Goal: Task Accomplishment & Management: Manage account settings

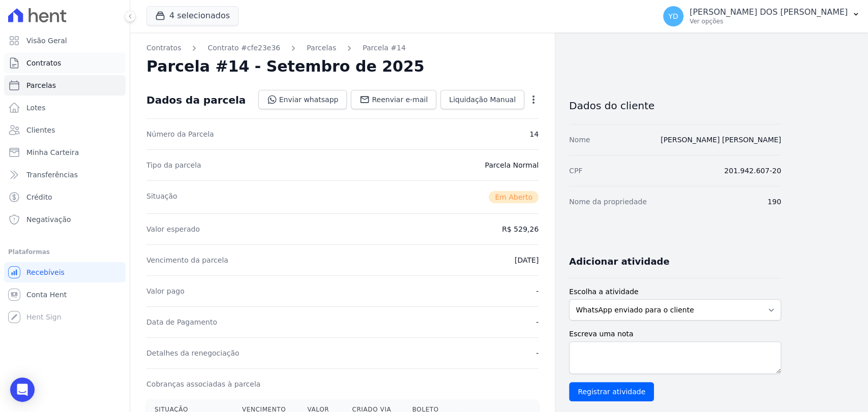
scroll to position [226, 0]
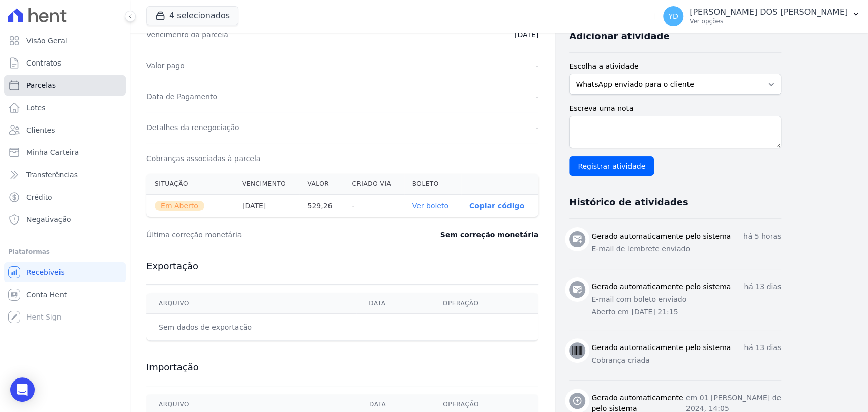
click at [53, 92] on link "Parcelas" at bounding box center [65, 85] width 122 height 20
click at [52, 103] on link "Lotes" at bounding box center [65, 108] width 122 height 20
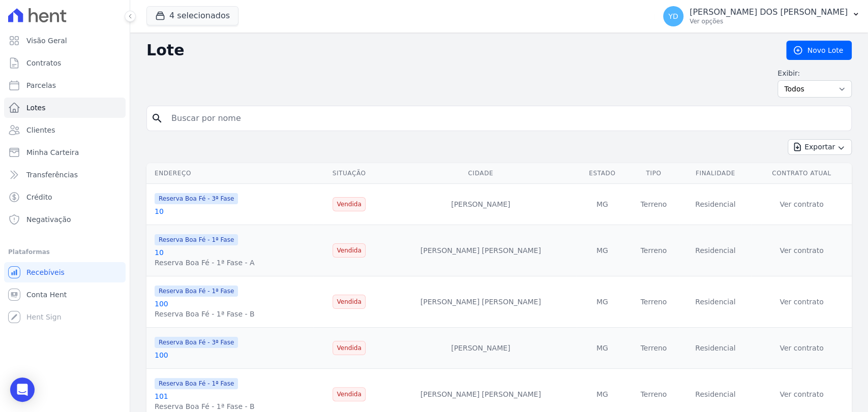
select select
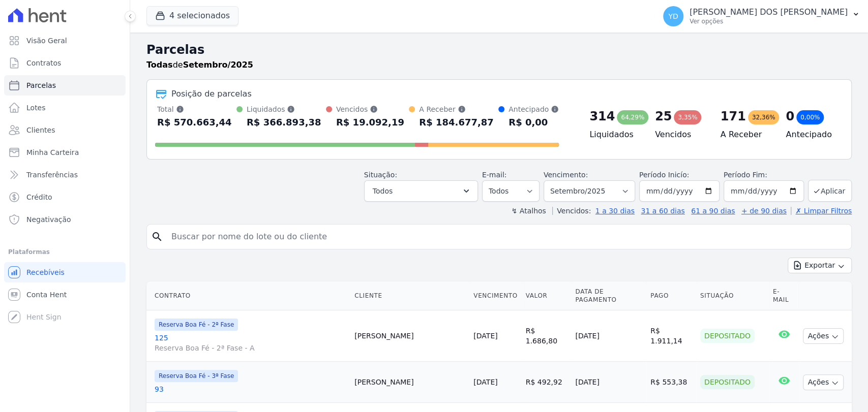
click at [203, 232] on input "search" at bounding box center [506, 237] width 682 height 20
type input "136"
select select
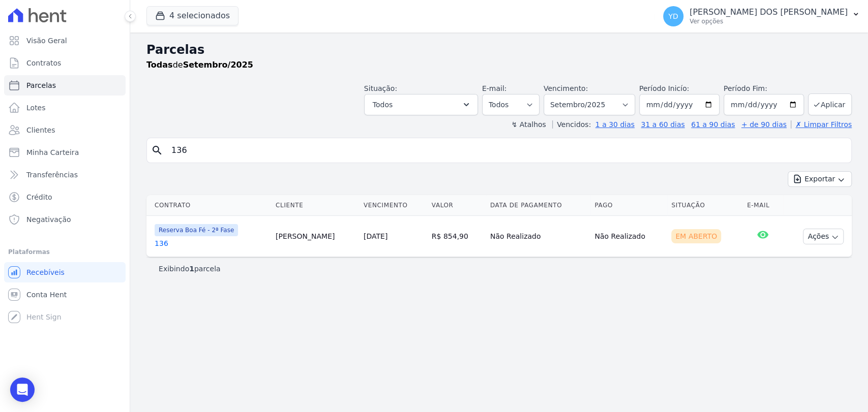
click at [165, 242] on link "136" at bounding box center [211, 243] width 113 height 10
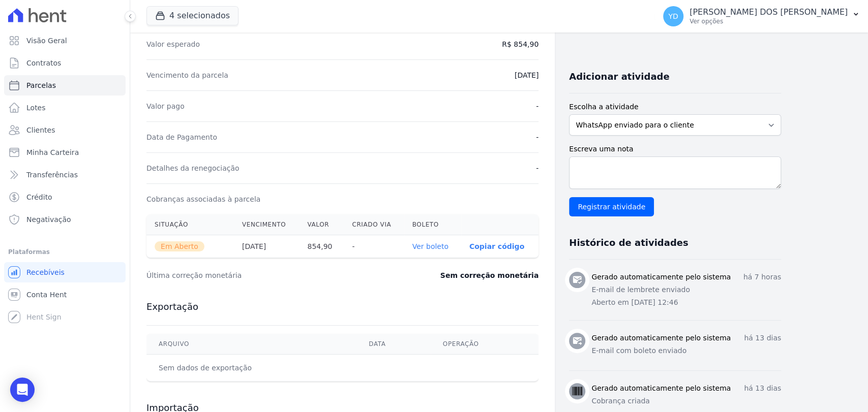
scroll to position [170, 0]
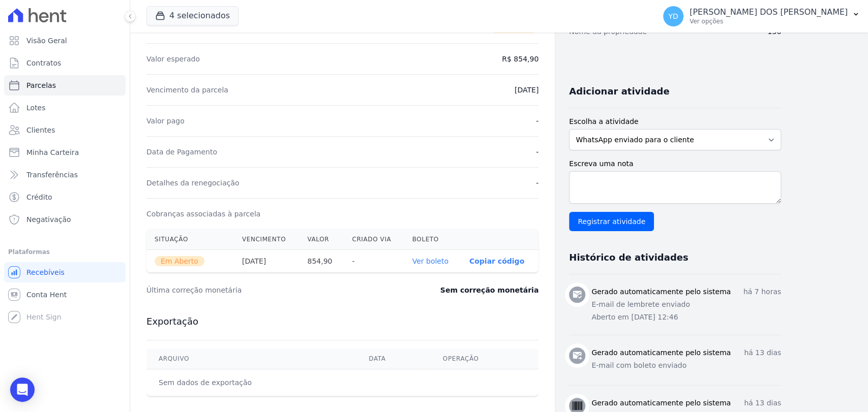
click at [425, 263] on link "Ver boleto" at bounding box center [430, 261] width 36 height 8
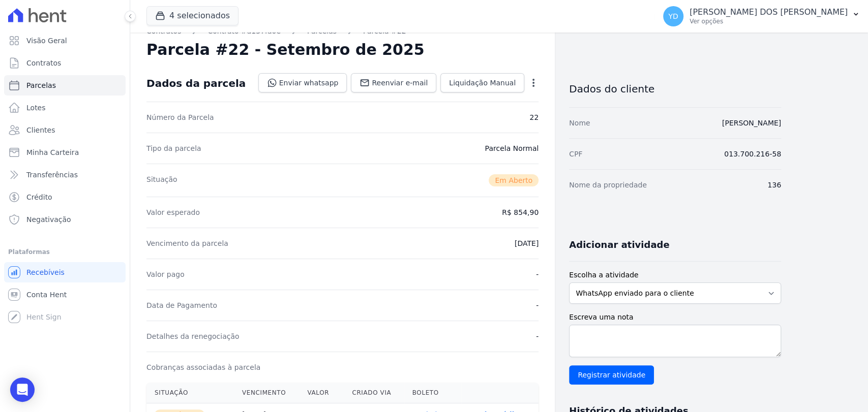
scroll to position [1, 0]
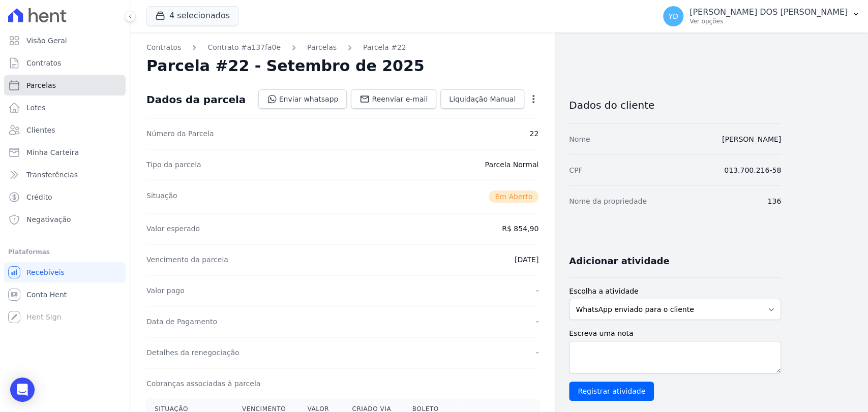
click at [47, 91] on link "Parcelas" at bounding box center [65, 85] width 122 height 20
select select
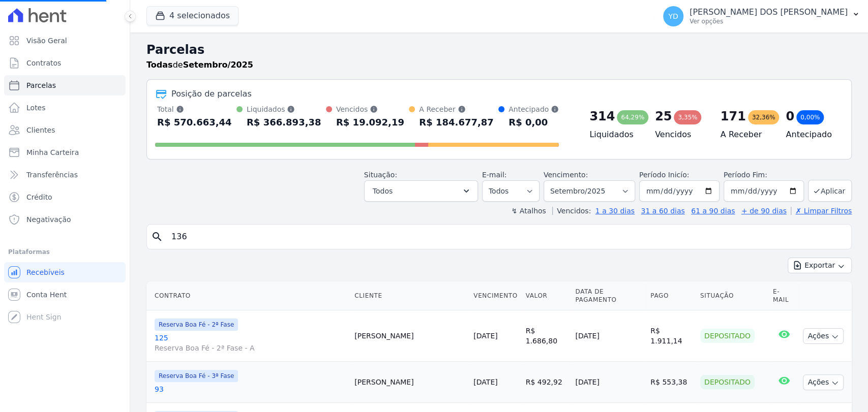
click at [232, 234] on input "136" at bounding box center [506, 237] width 682 height 20
select select
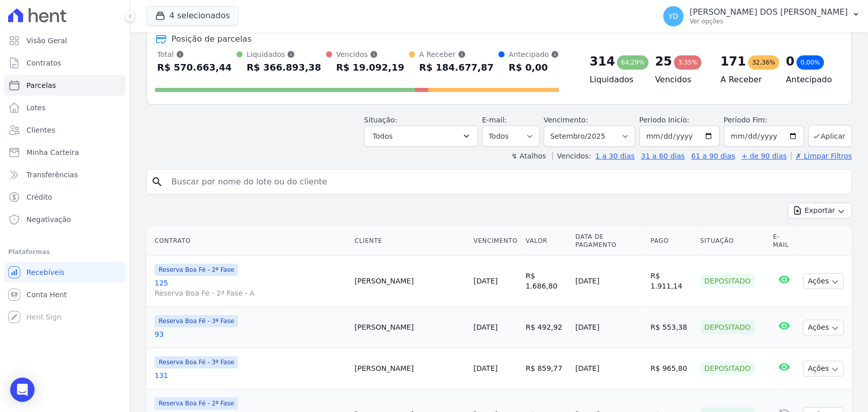
scroll to position [56, 0]
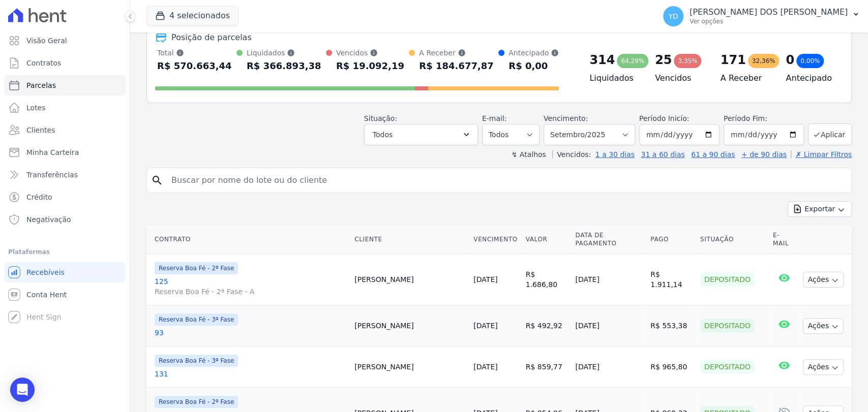
click at [292, 188] on input "search" at bounding box center [506, 180] width 682 height 20
type input "136"
select select
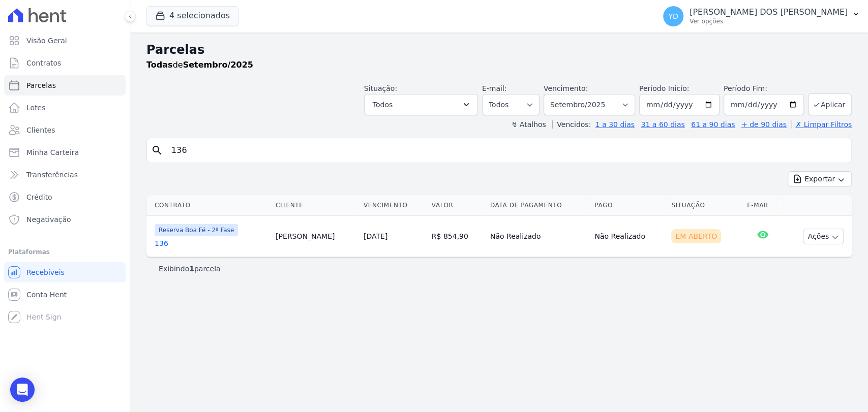
click at [165, 244] on link "136" at bounding box center [211, 243] width 113 height 10
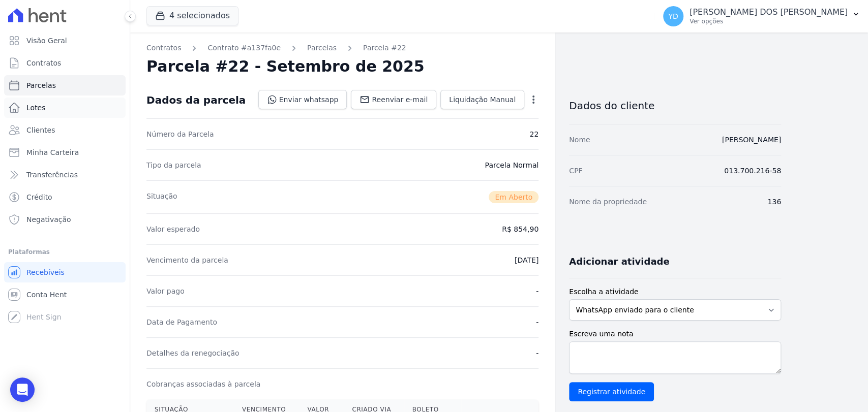
click at [54, 111] on link "Lotes" at bounding box center [65, 108] width 122 height 20
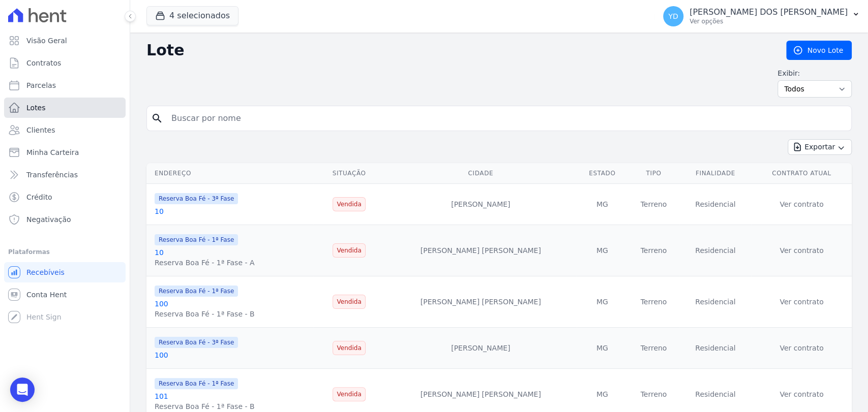
click at [54, 111] on link "Lotes" at bounding box center [65, 108] width 122 height 20
click at [205, 119] on input "search" at bounding box center [506, 118] width 682 height 20
type input "136"
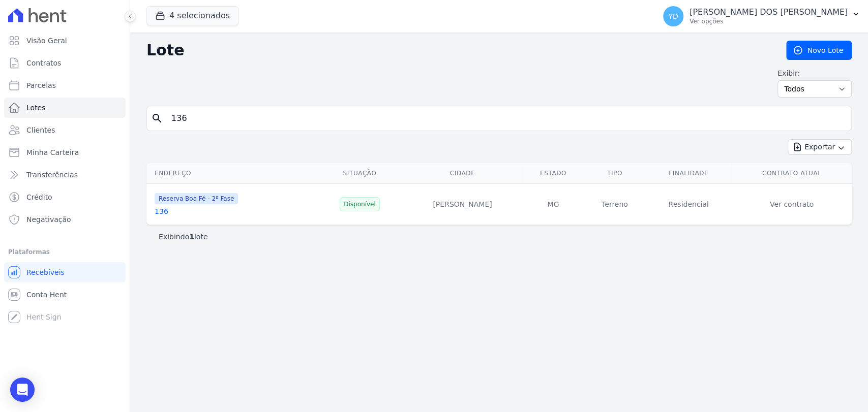
click at [161, 209] on link "136" at bounding box center [162, 211] width 14 height 8
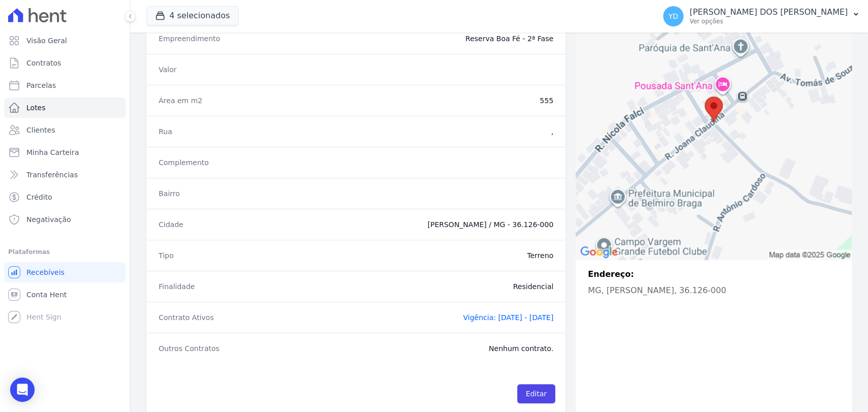
scroll to position [136, 0]
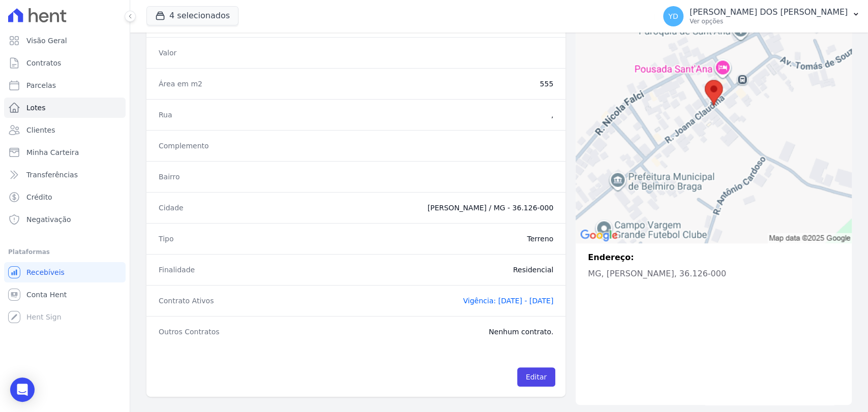
click at [463, 302] on span "Vigência: [DATE] - [DATE]" at bounding box center [508, 301] width 91 height 8
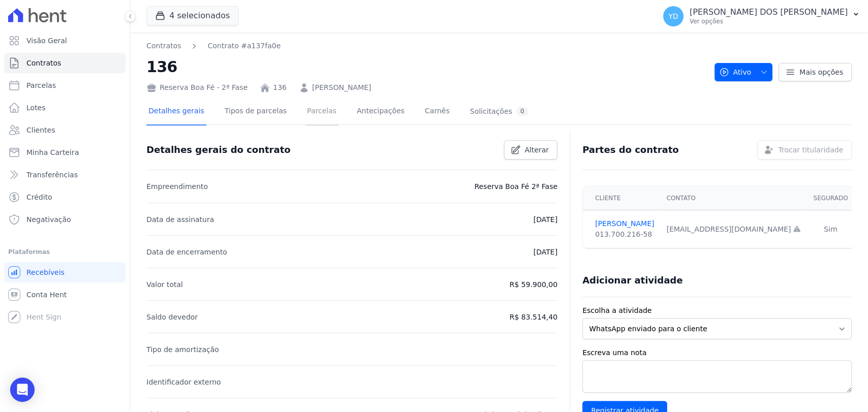
click at [316, 115] on link "Parcelas" at bounding box center [322, 112] width 34 height 27
drag, startPoint x: 592, startPoint y: 221, endPoint x: 655, endPoint y: 227, distance: 62.8
click at [655, 227] on td "[PERSON_NAME] 013.700.216-58" at bounding box center [621, 230] width 77 height 38
copy link "[PERSON_NAME]"
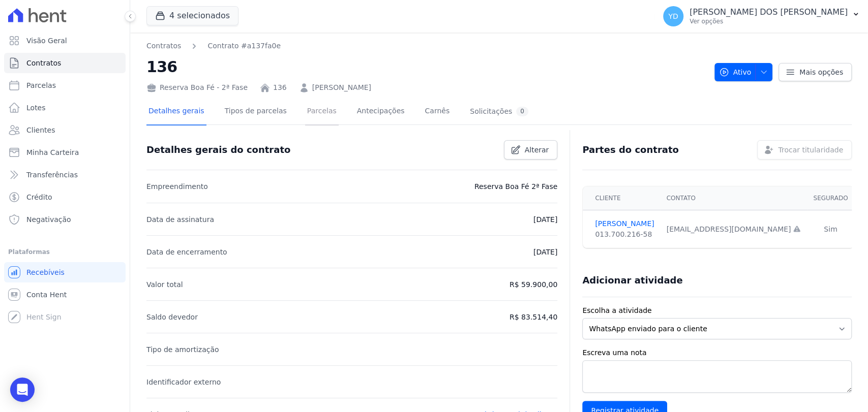
click at [313, 115] on link "Parcelas" at bounding box center [322, 112] width 34 height 27
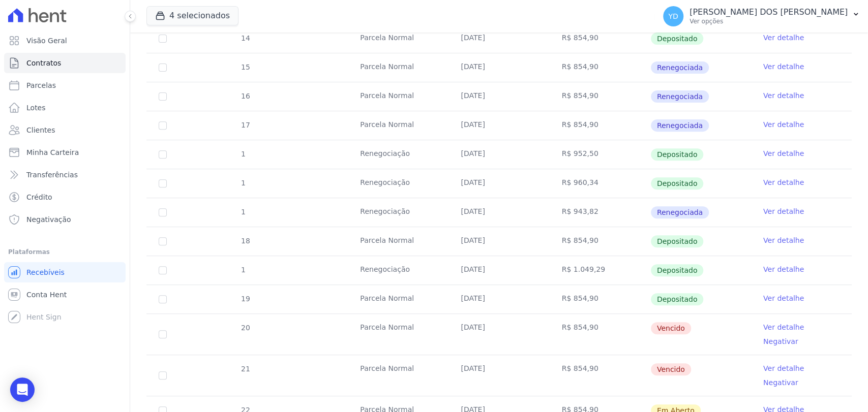
scroll to position [282, 0]
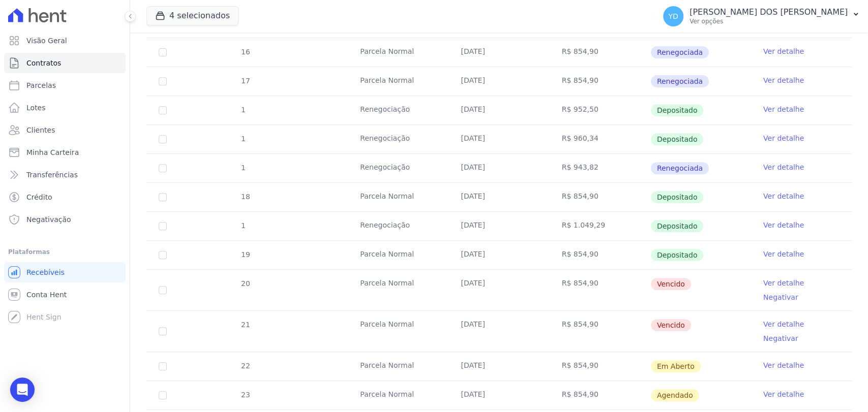
click at [764, 282] on link "Ver detalhe" at bounding box center [783, 283] width 41 height 10
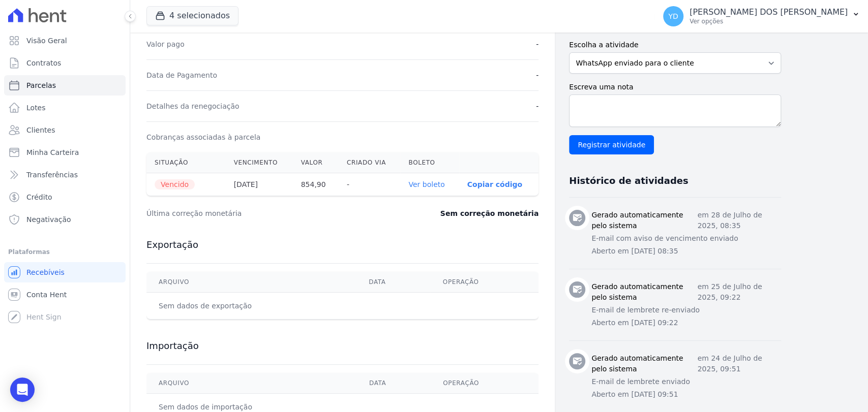
scroll to position [282, 0]
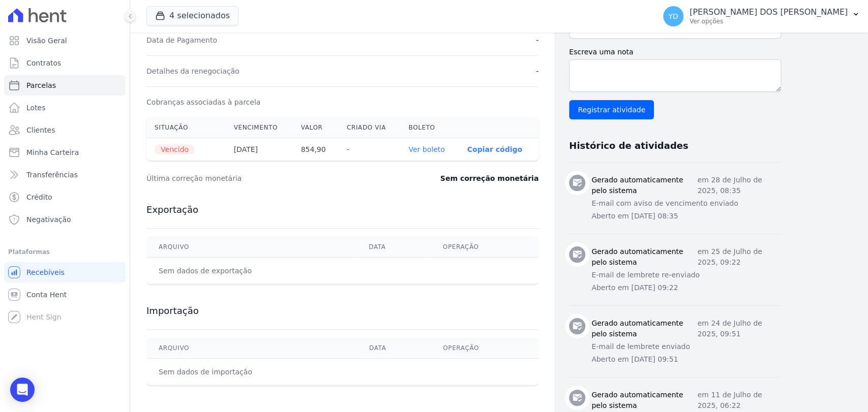
click at [437, 153] on th "Ver boleto" at bounding box center [429, 149] width 58 height 23
click at [437, 149] on link "Ver boleto" at bounding box center [426, 149] width 36 height 8
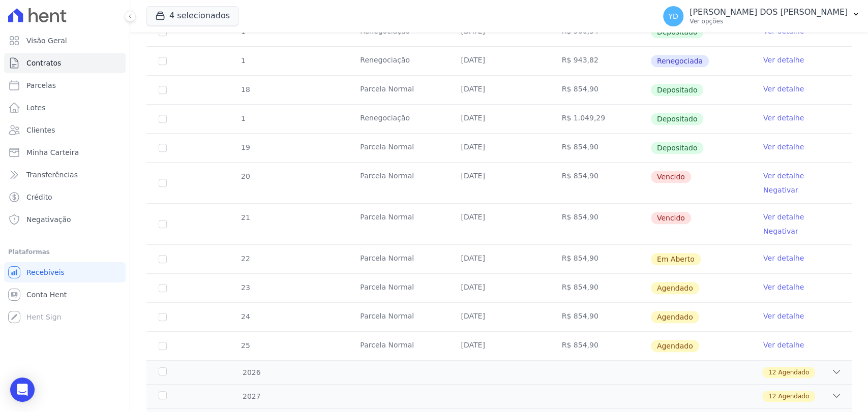
scroll to position [395, 0]
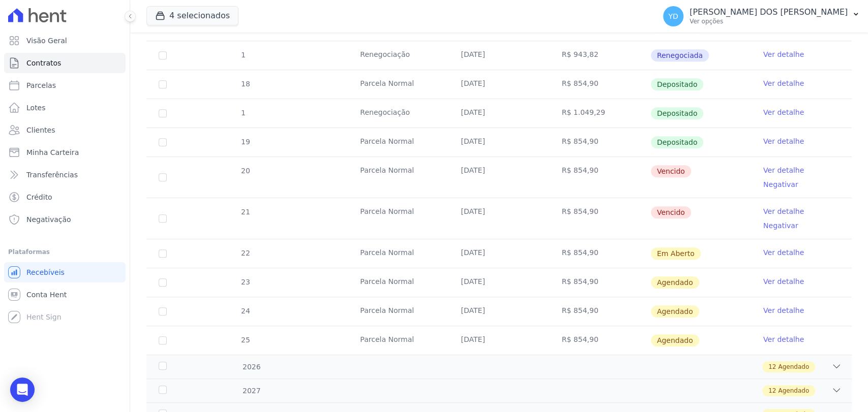
click at [763, 206] on link "Ver detalhe" at bounding box center [783, 211] width 41 height 10
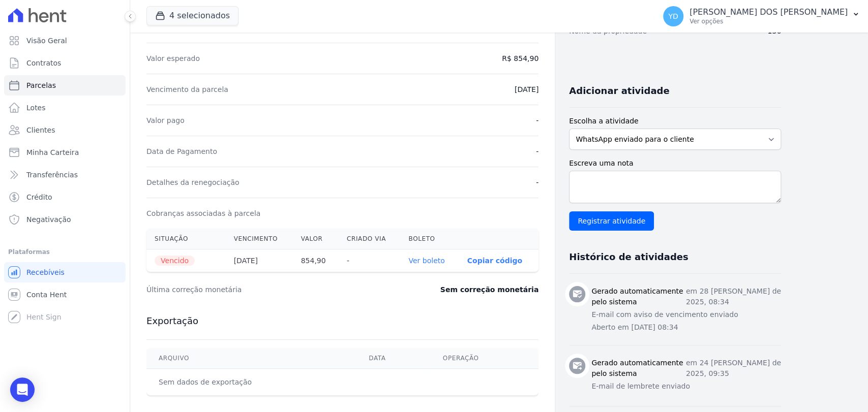
scroll to position [226, 0]
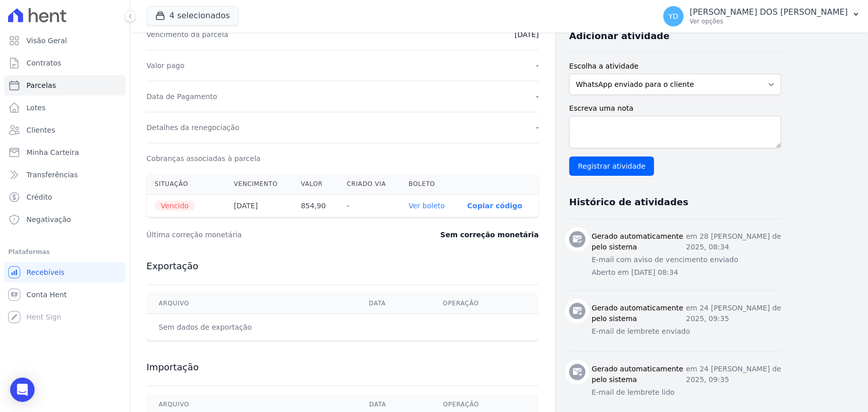
click at [428, 204] on link "Ver boleto" at bounding box center [426, 206] width 36 height 8
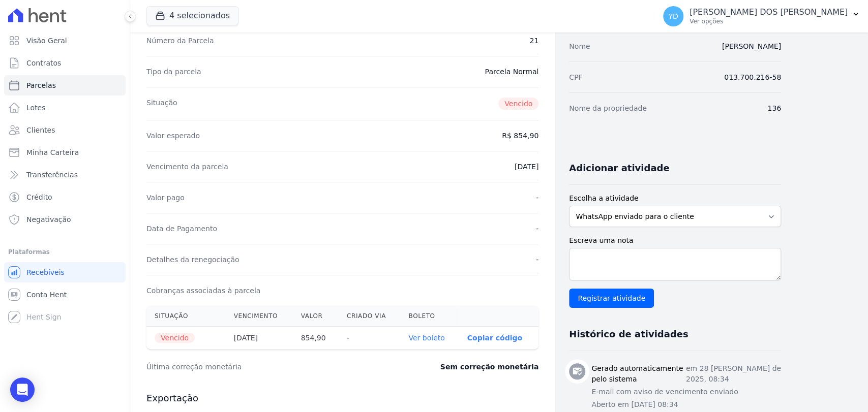
scroll to position [0, 0]
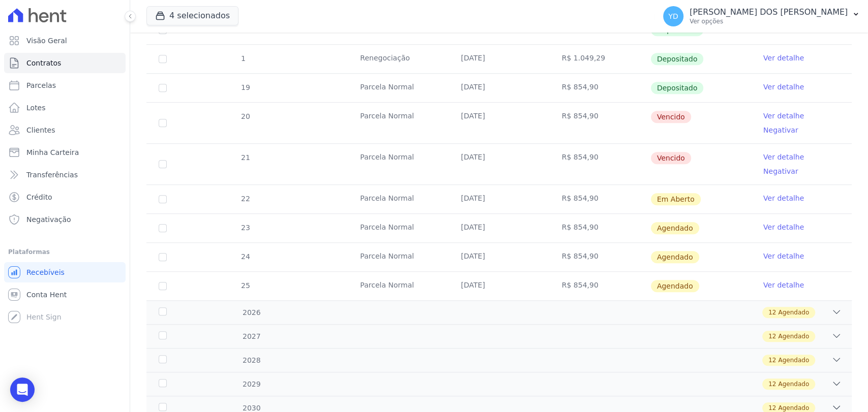
scroll to position [452, 0]
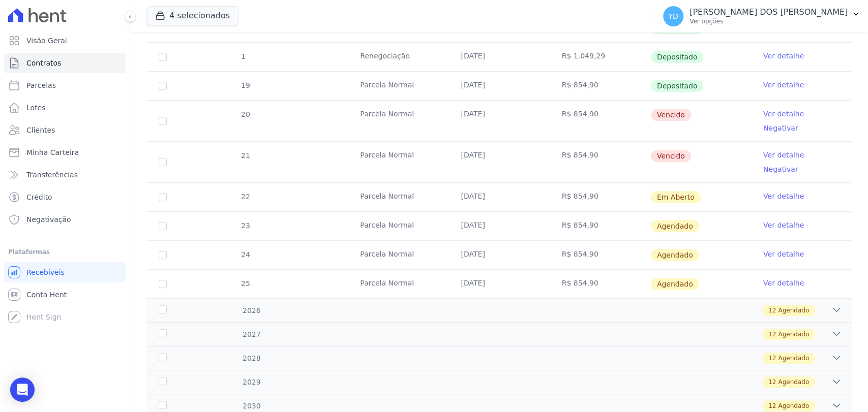
click at [763, 191] on link "Ver detalhe" at bounding box center [783, 196] width 41 height 10
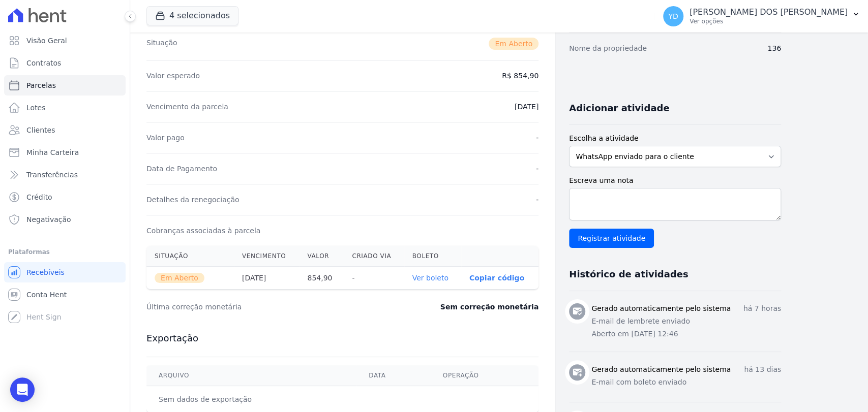
scroll to position [169, 0]
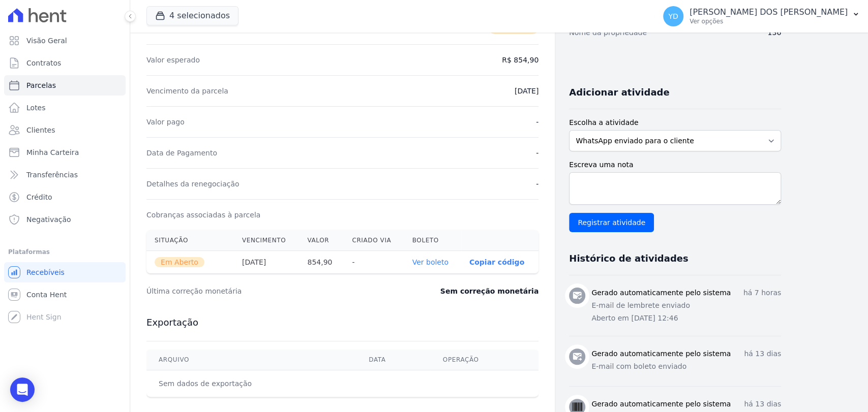
click at [443, 258] on link "Ver boleto" at bounding box center [430, 262] width 36 height 8
